Goal: Check status: Check status

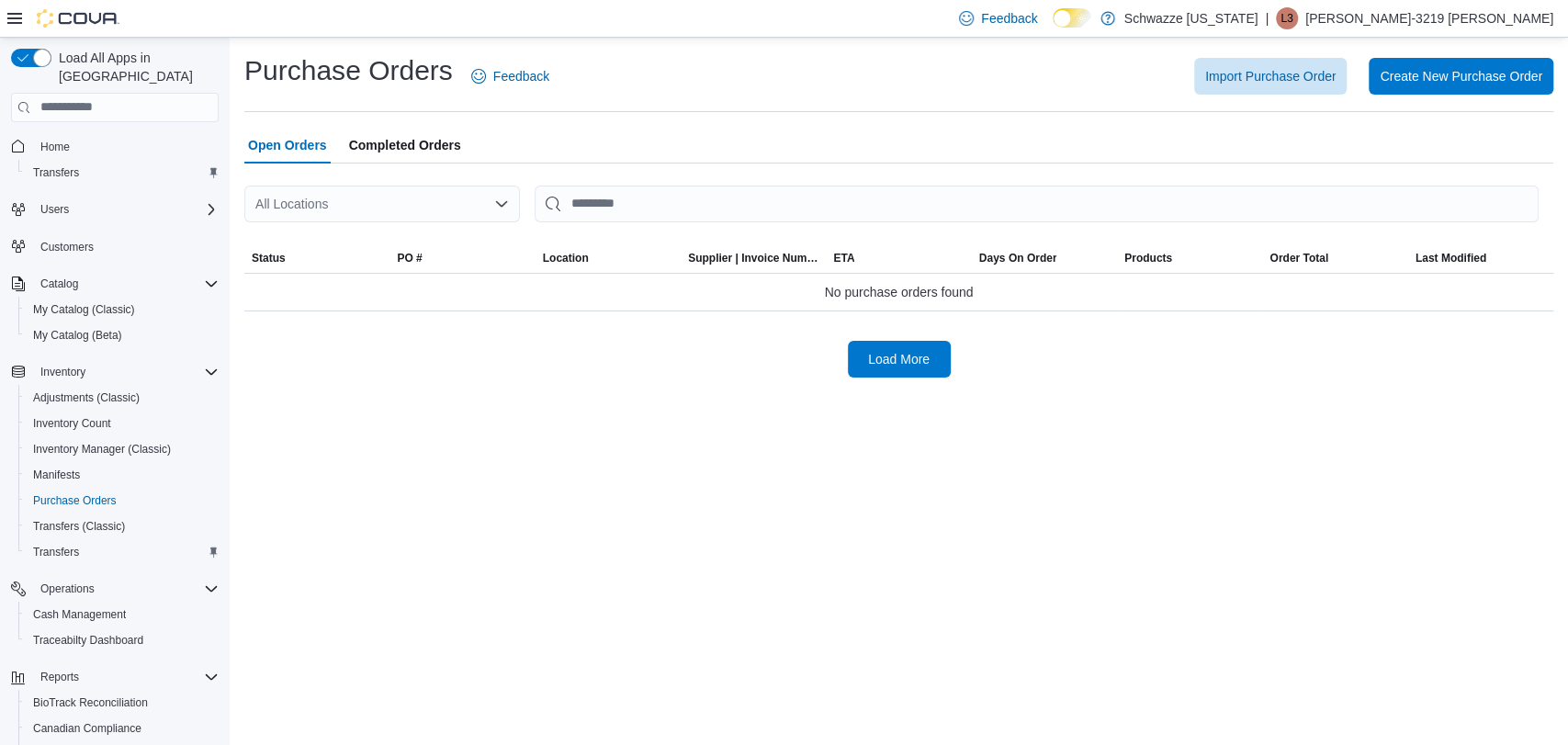
click at [421, 213] on div "All Locations" at bounding box center [382, 204] width 275 height 36
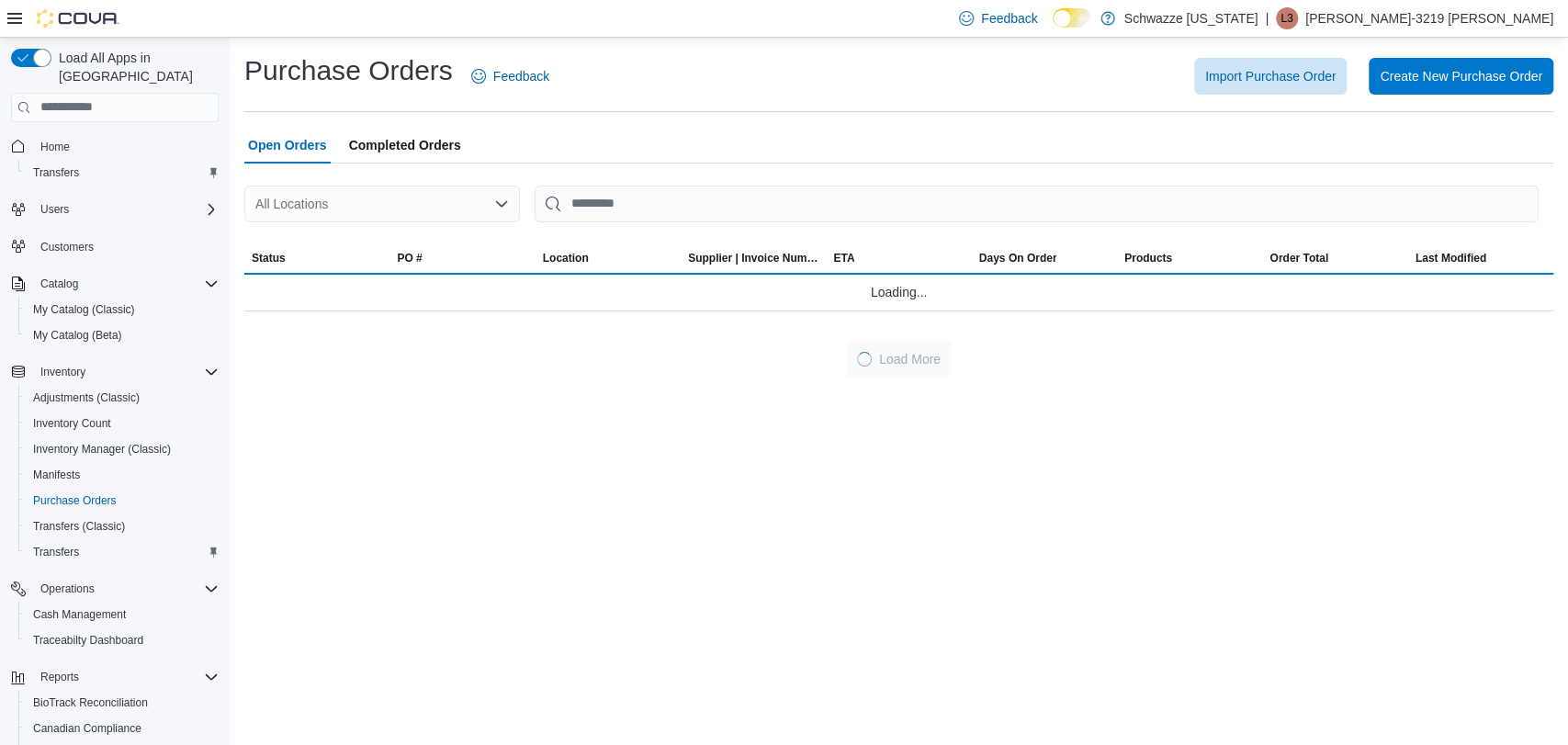
click at [414, 155] on span "Completed Orders" at bounding box center [405, 145] width 112 height 36
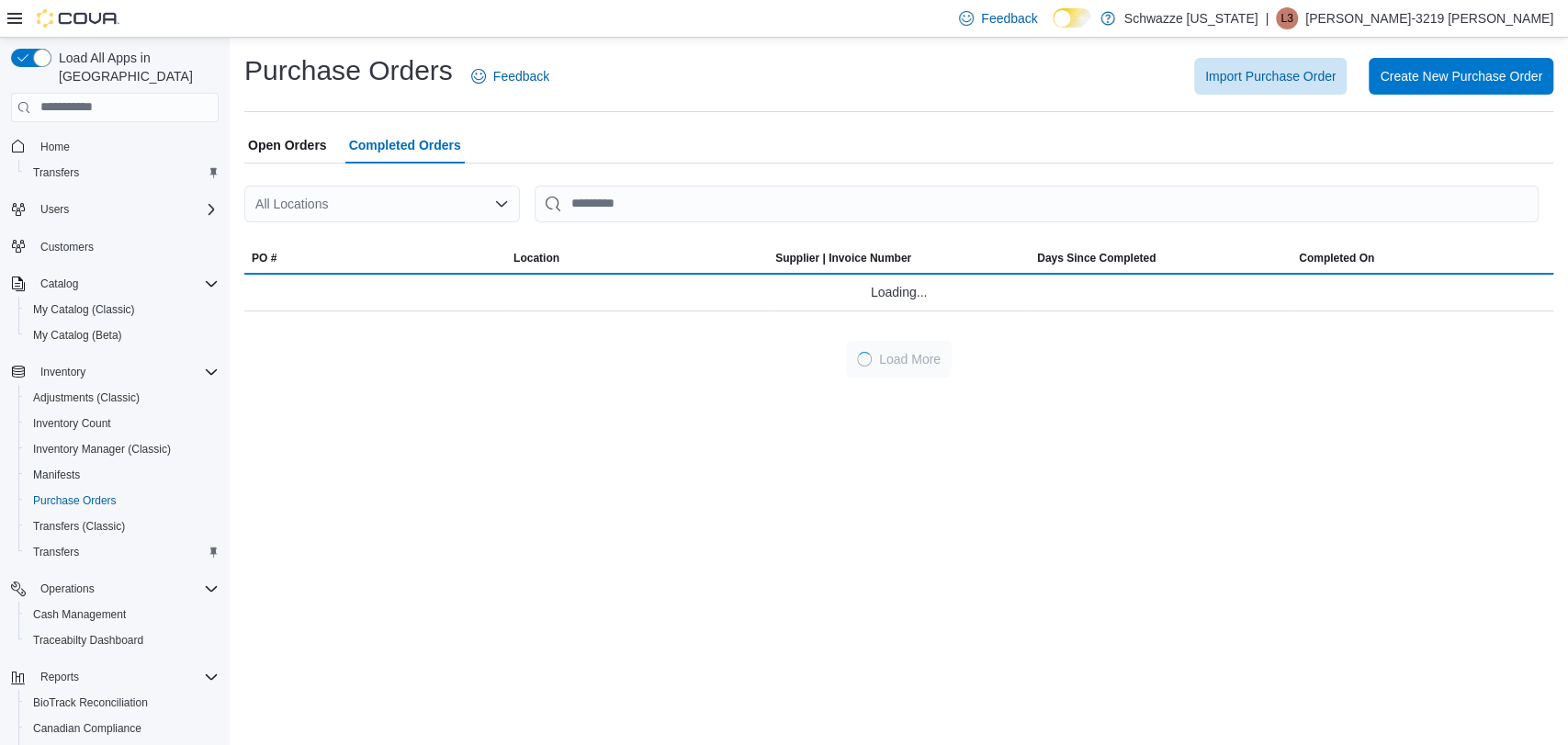
click at [403, 193] on div "All Locations" at bounding box center [382, 204] width 275 height 36
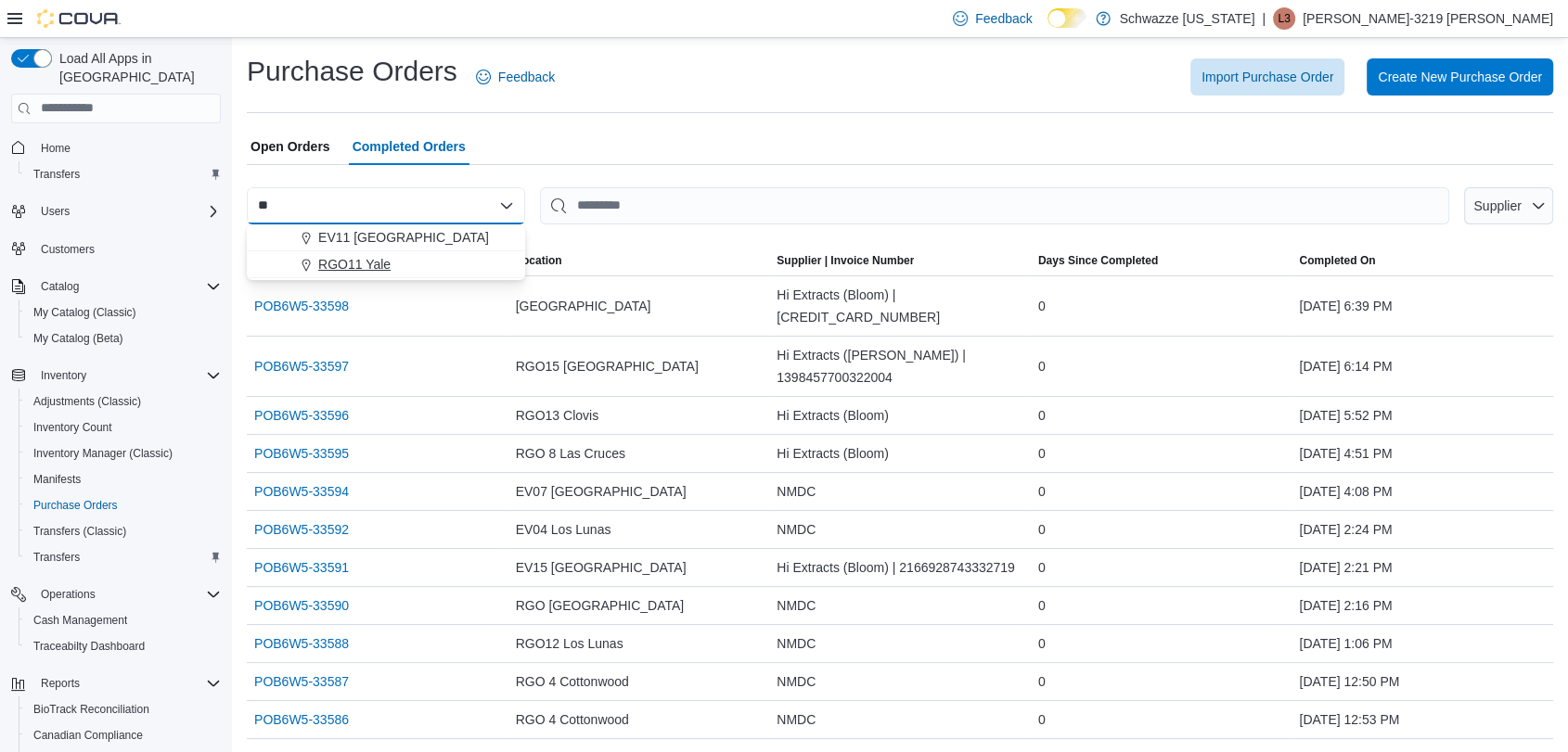
type input "**"
click at [360, 262] on span "RGO11 Yale" at bounding box center [355, 265] width 73 height 19
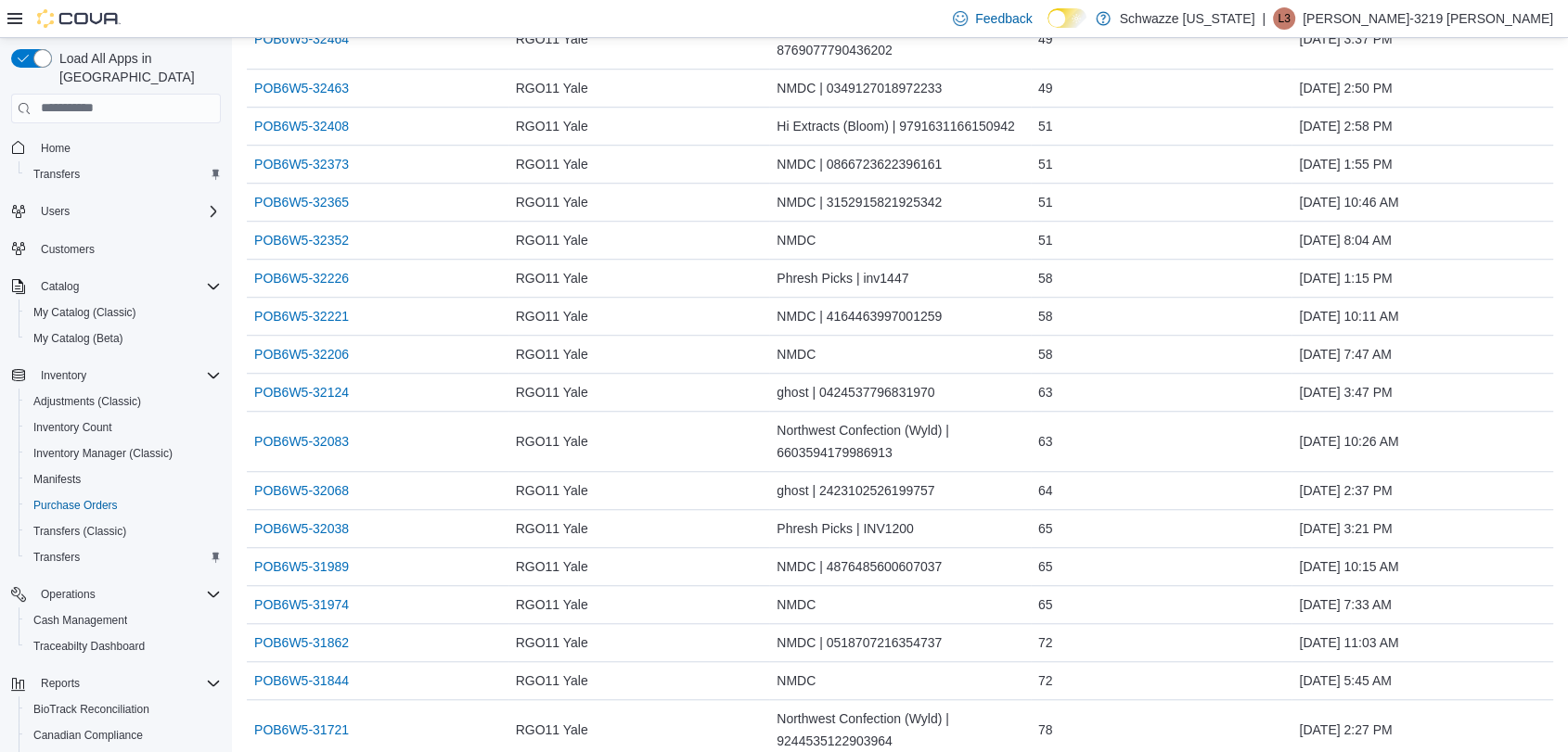
scroll to position [1331, 0]
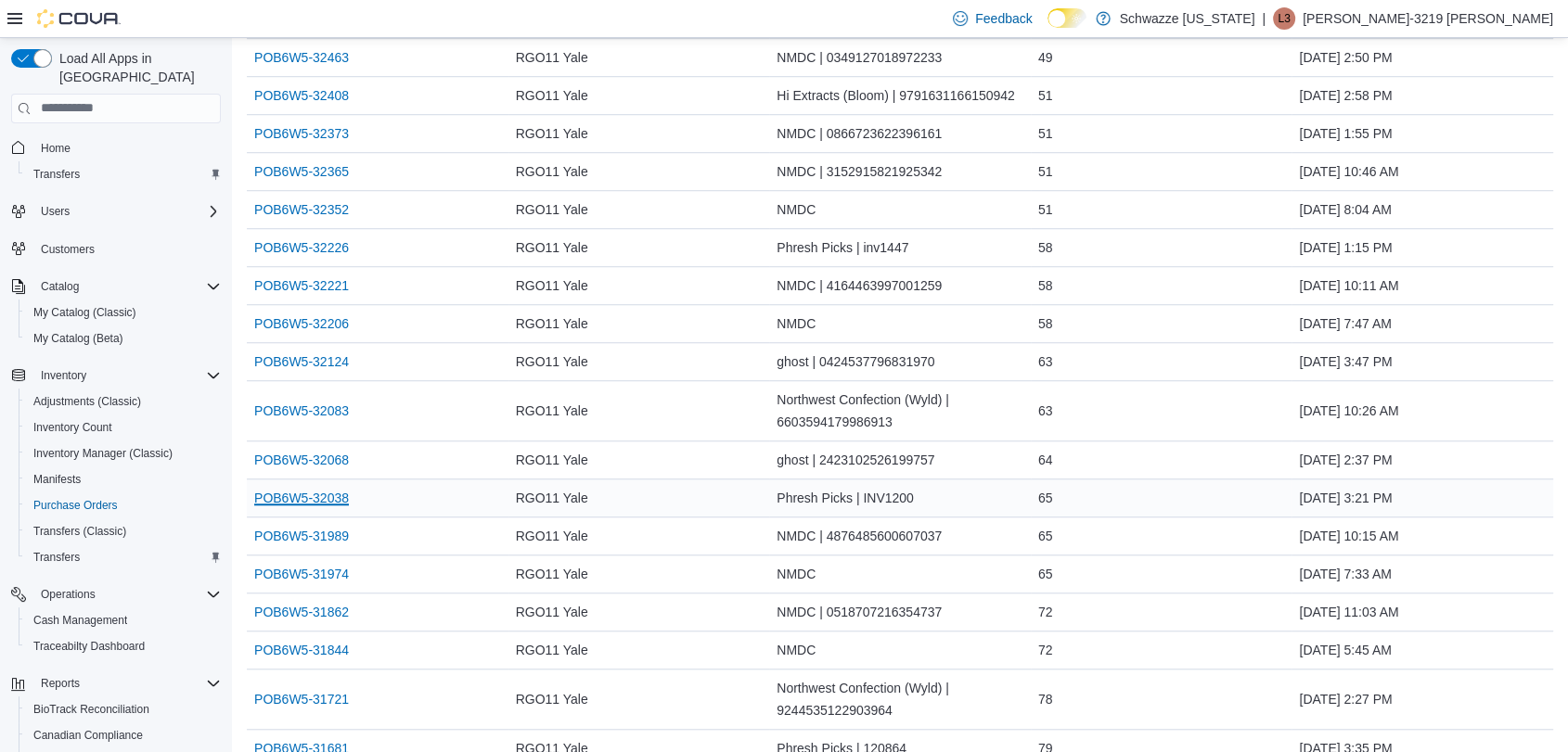
click at [318, 491] on link "POB6W5-32038" at bounding box center [302, 499] width 94 height 23
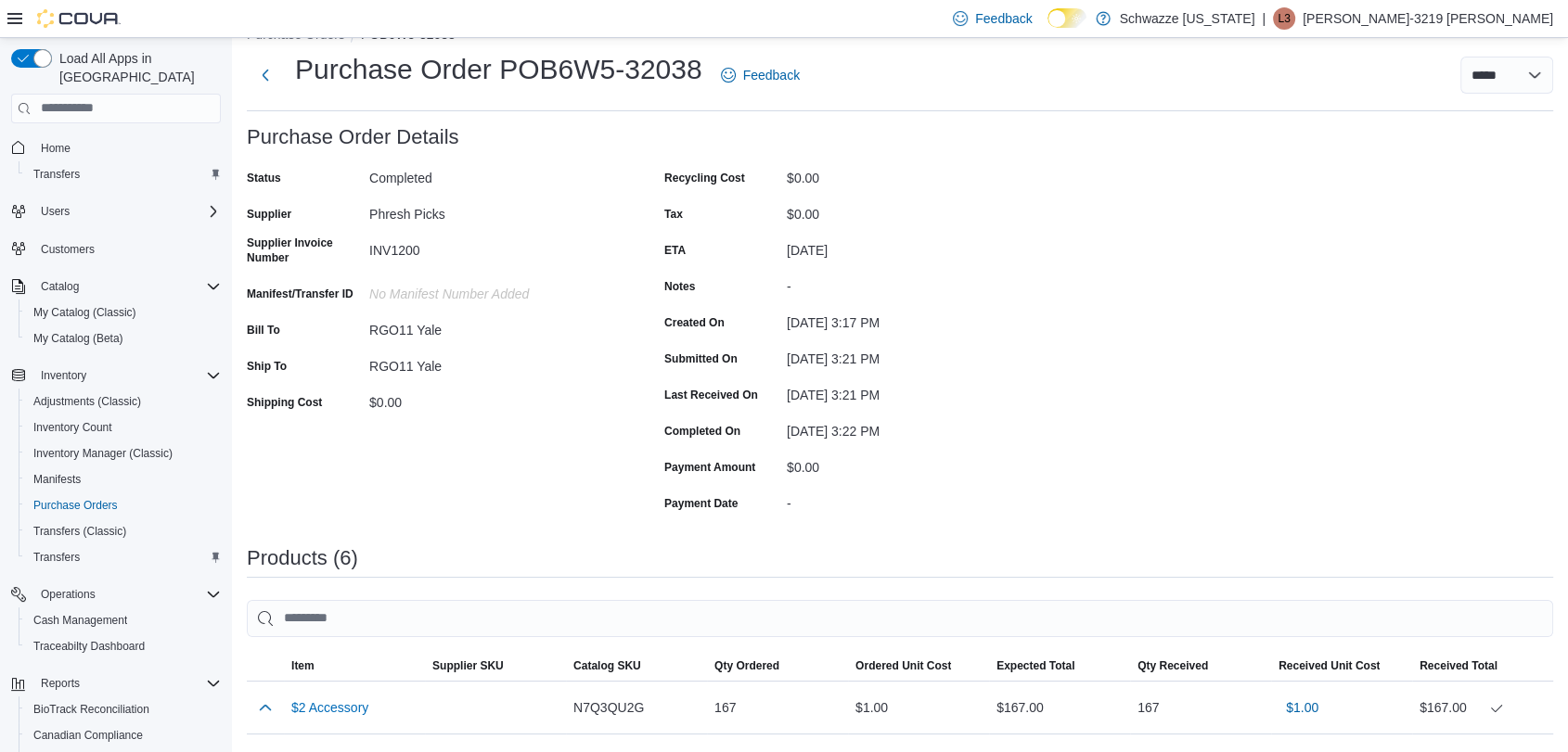
scroll to position [29, 0]
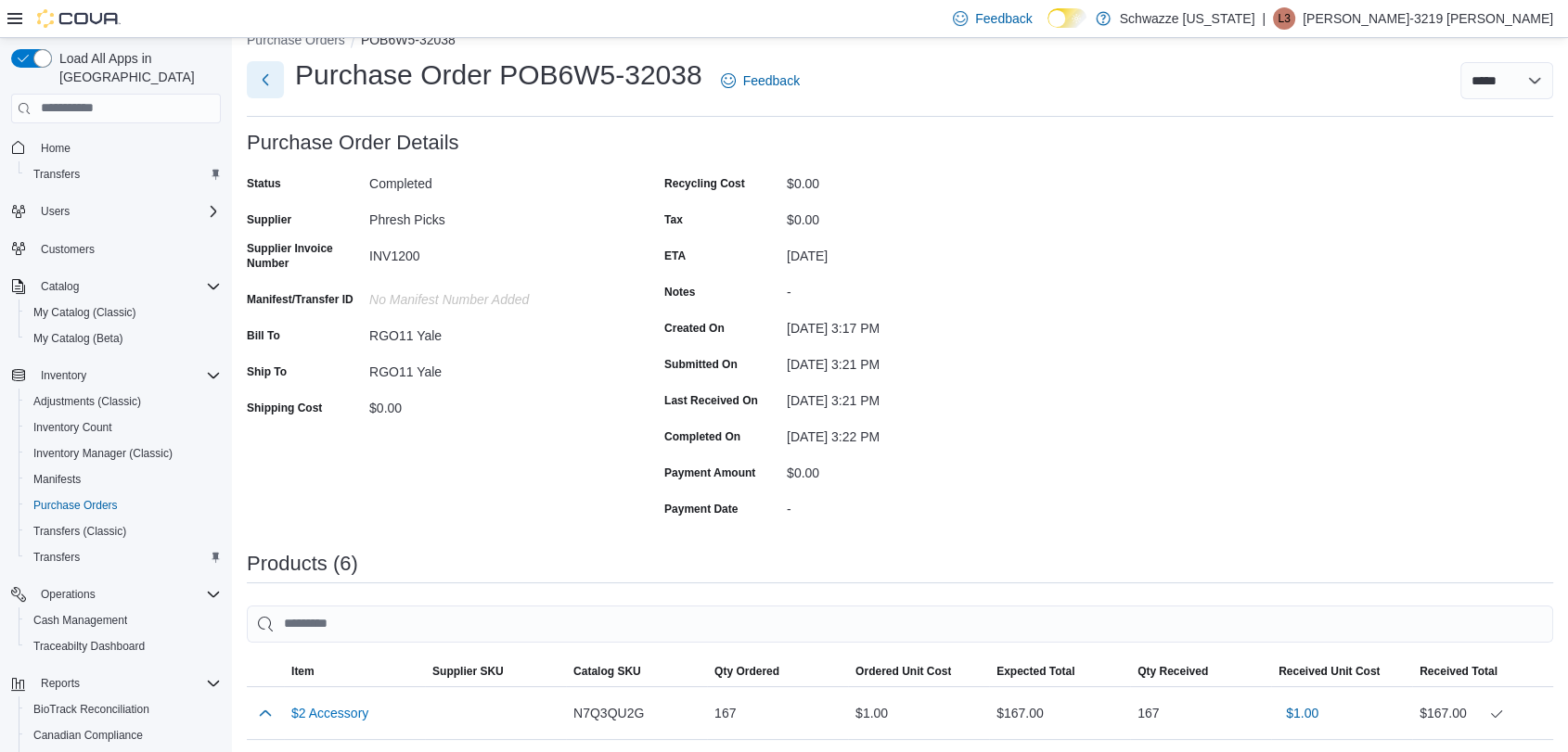
click at [264, 93] on button "Next" at bounding box center [265, 79] width 37 height 37
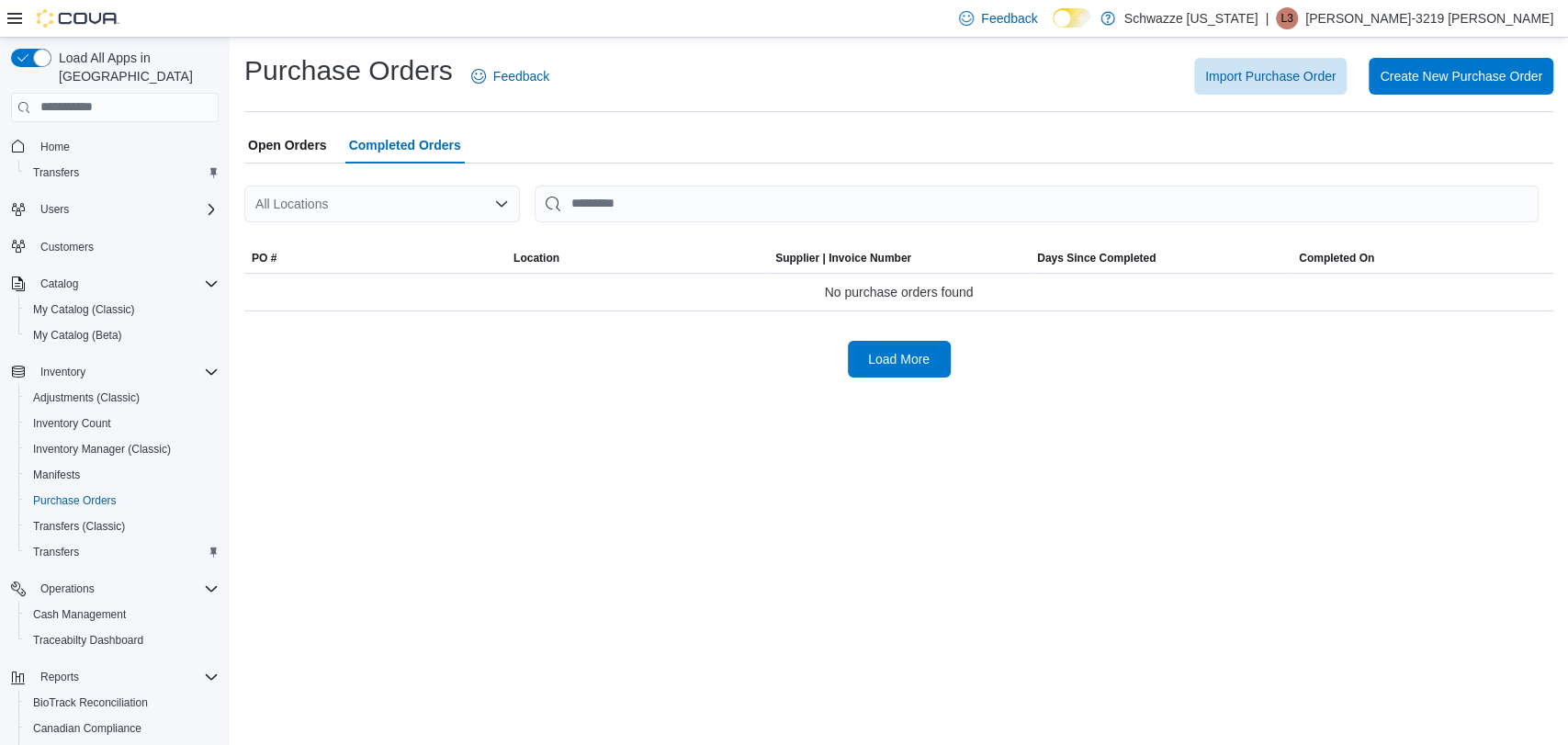
click at [364, 205] on div "All Locations" at bounding box center [382, 204] width 275 height 36
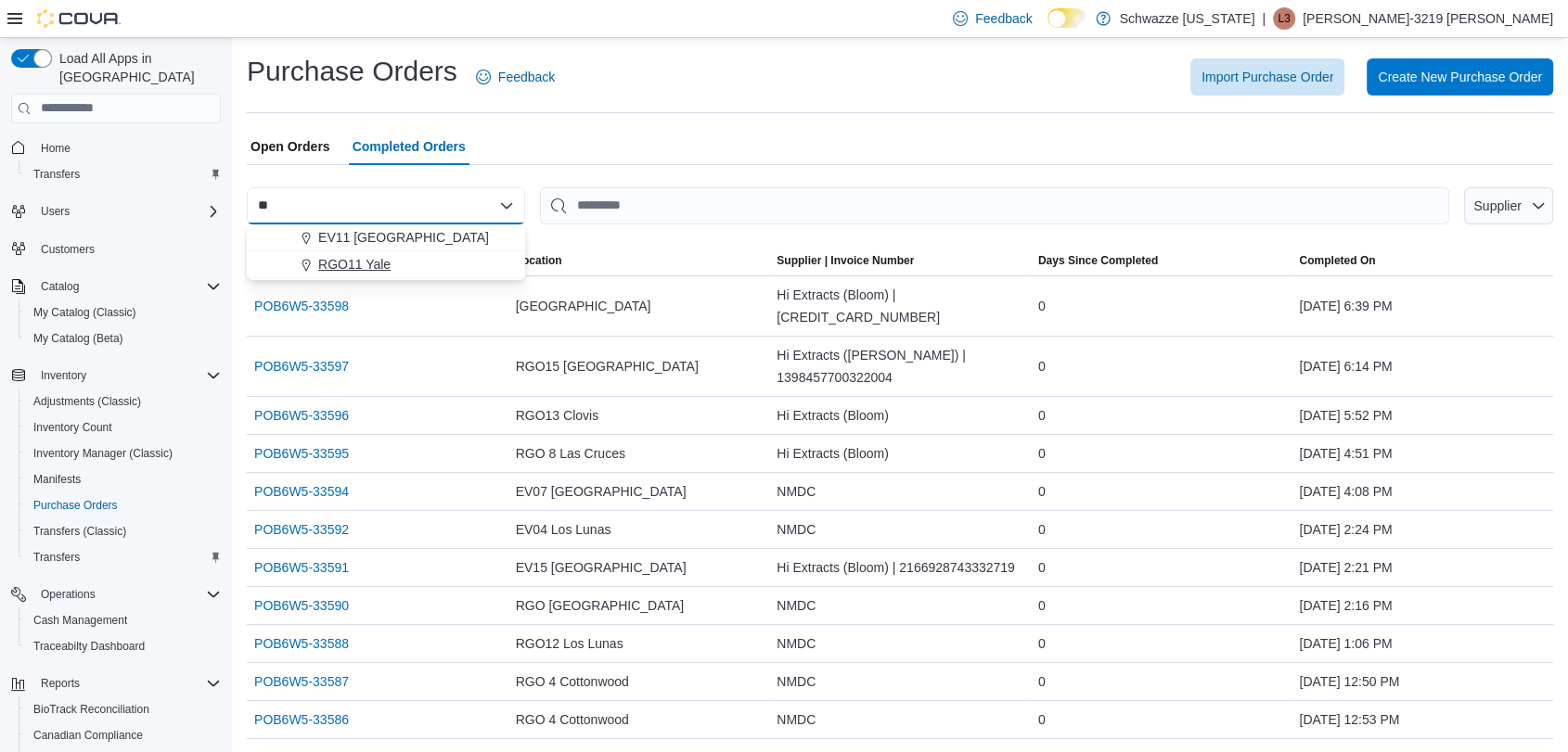
type input "**"
click at [364, 253] on button "RGO11 Yale" at bounding box center [386, 265] width 278 height 27
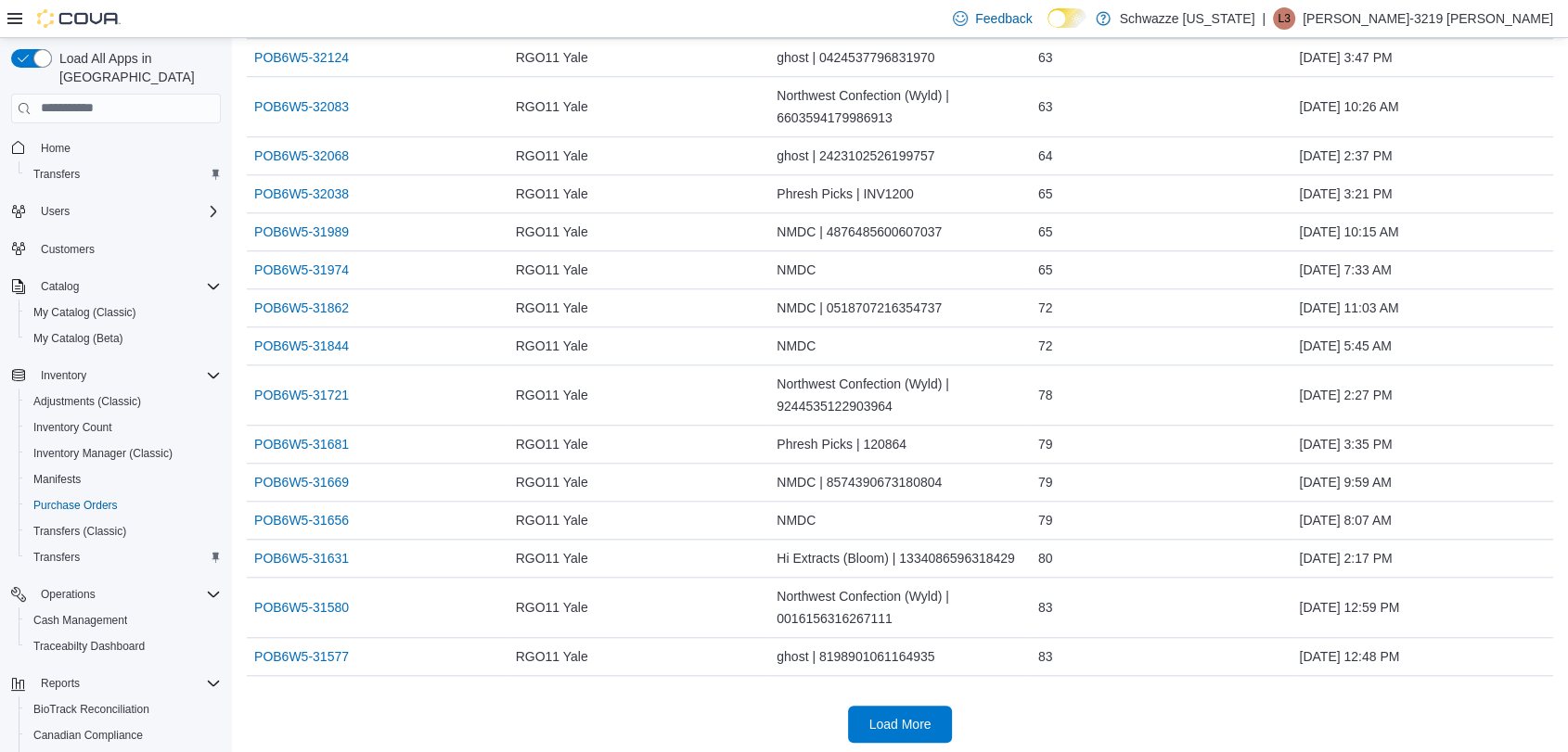
scroll to position [1628, 0]
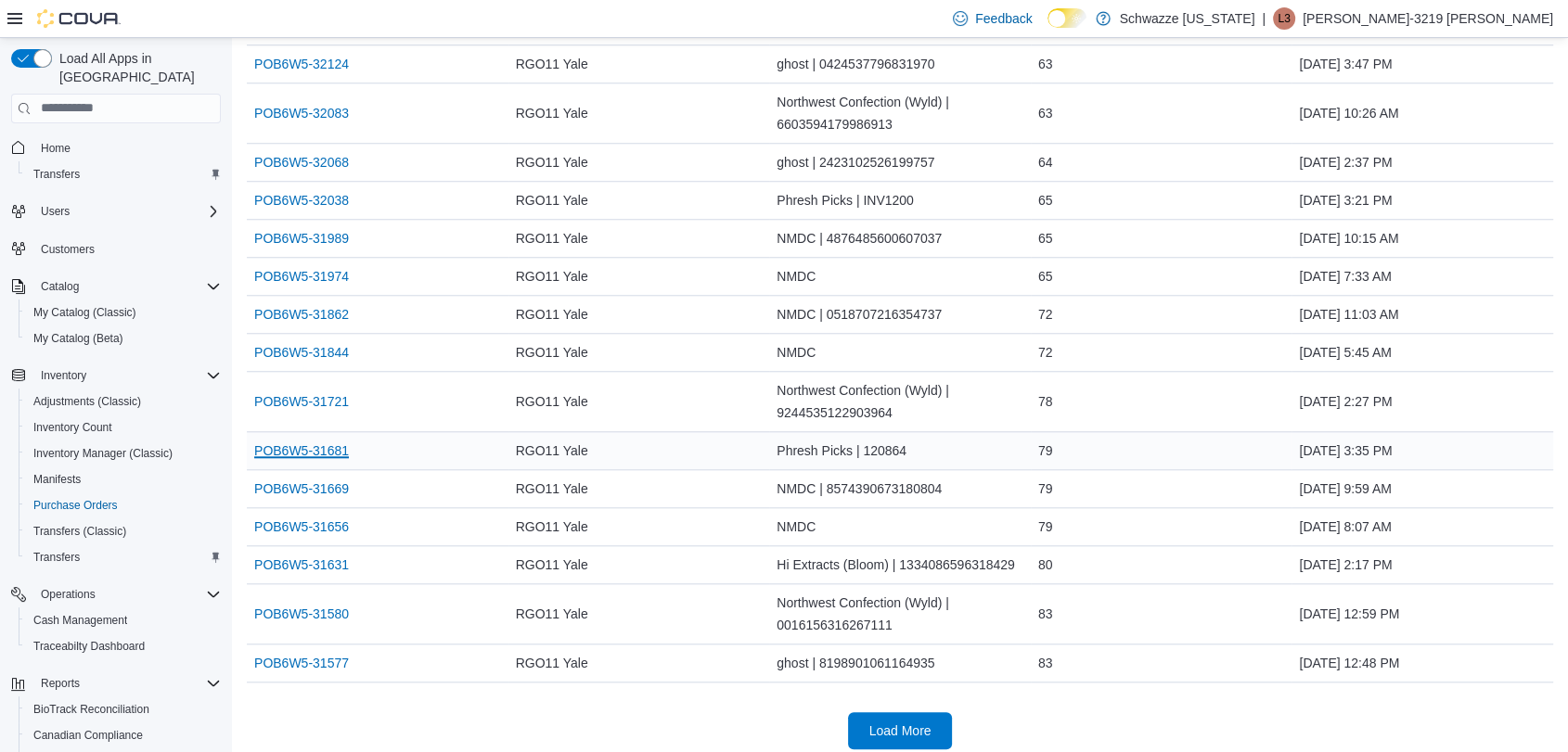
click at [323, 453] on link "POB6W5-31681" at bounding box center [302, 450] width 94 height 23
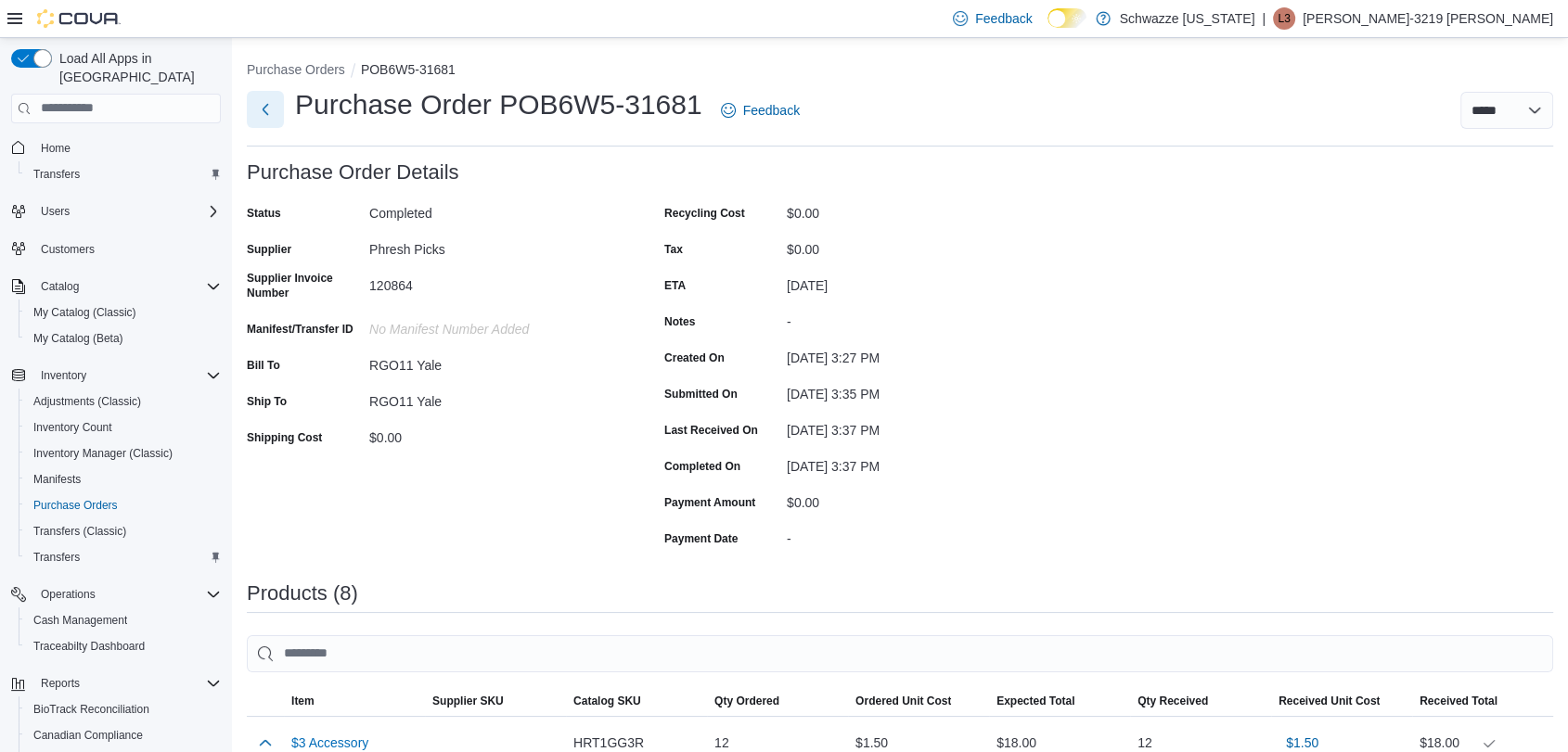
click at [260, 106] on button "Next" at bounding box center [265, 108] width 37 height 37
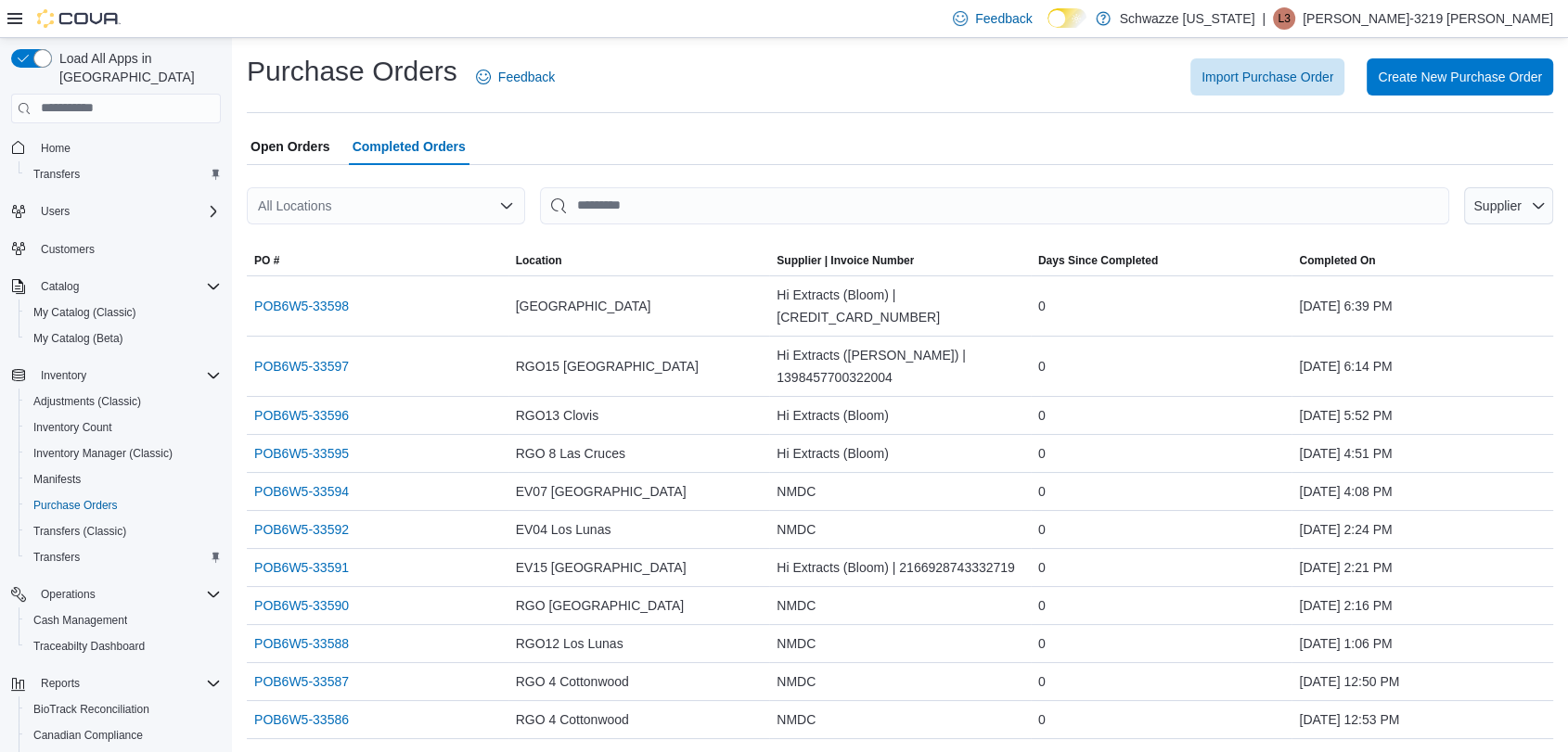
click at [260, 106] on div "Purchase Orders Feedback Import Purchase Order Create New Purchase Order" at bounding box center [900, 83] width 1307 height 60
click at [288, 205] on div "All Locations" at bounding box center [386, 205] width 278 height 37
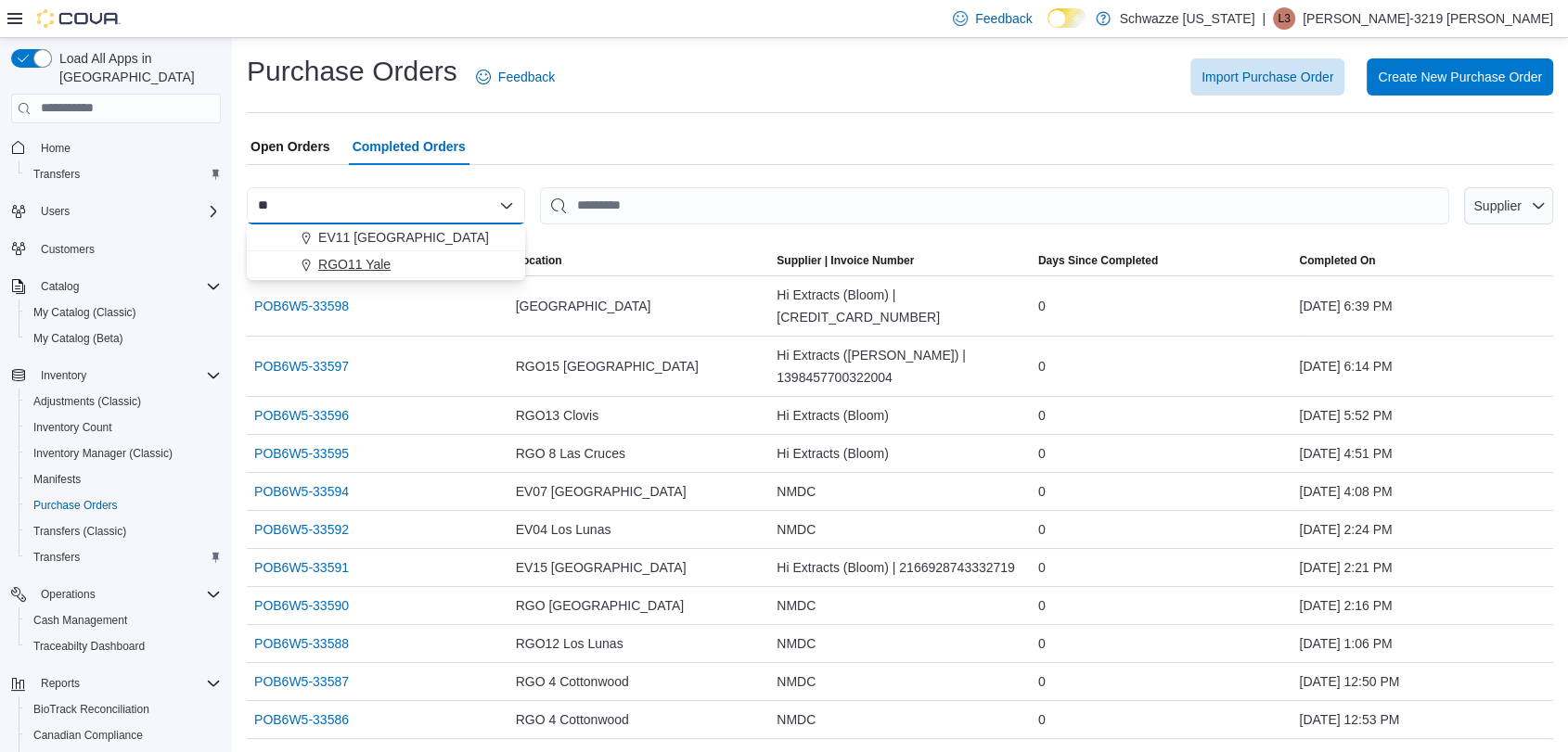
type input "**"
click at [332, 255] on span "RGO11 Yale" at bounding box center [355, 265] width 73 height 19
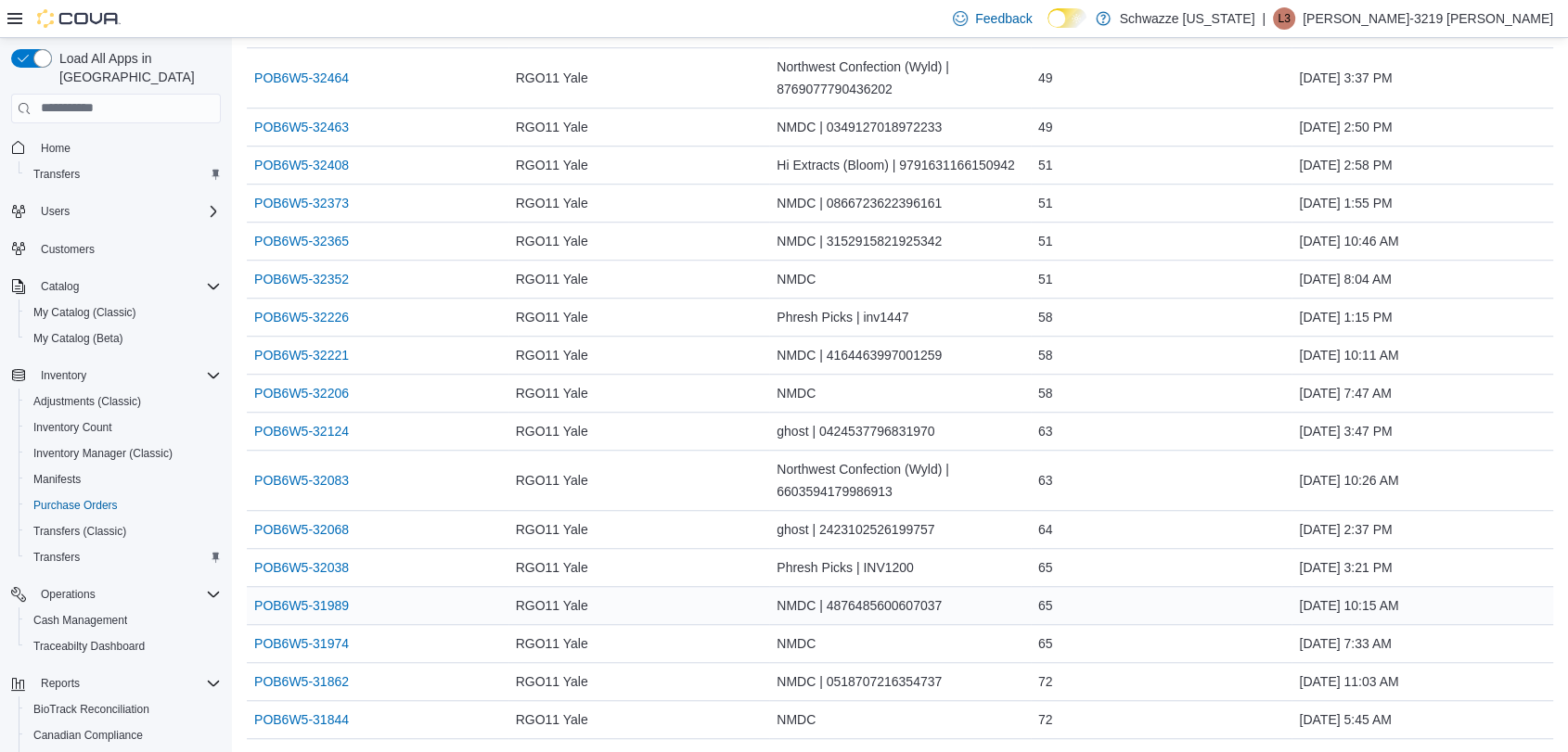
scroll to position [1265, 0]
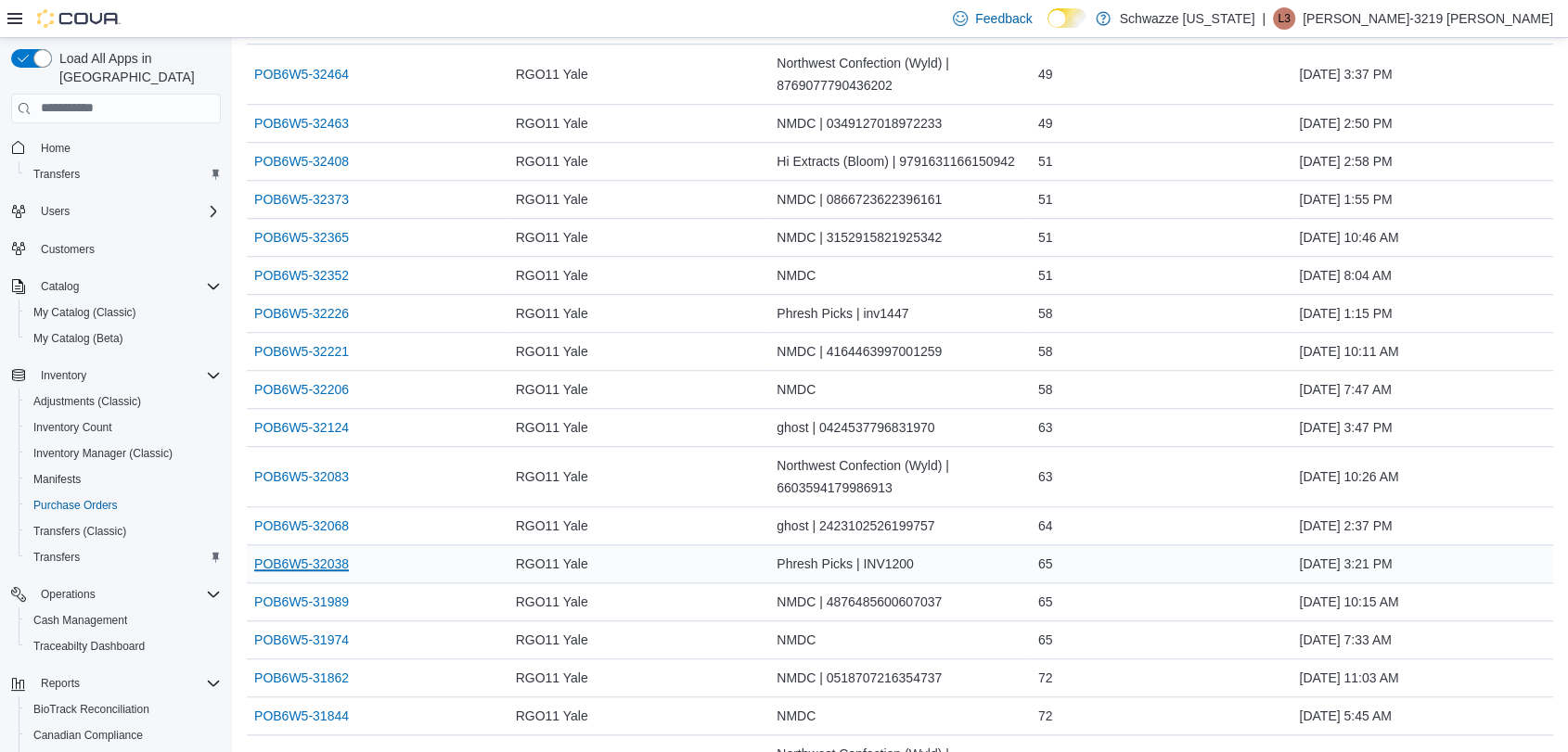
click at [334, 564] on link "POB6W5-32038" at bounding box center [302, 564] width 94 height 23
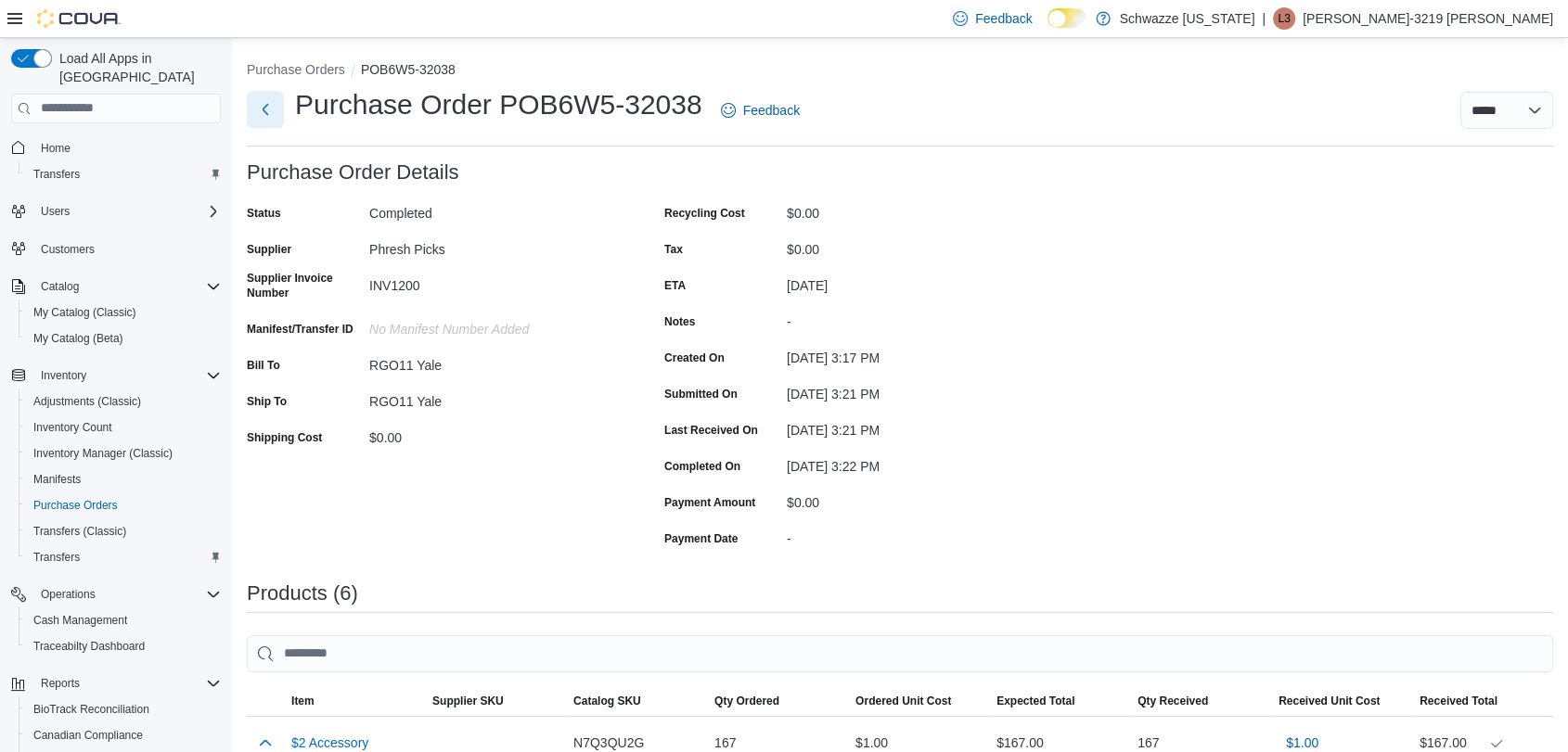
click at [260, 115] on button "Next" at bounding box center [265, 108] width 37 height 37
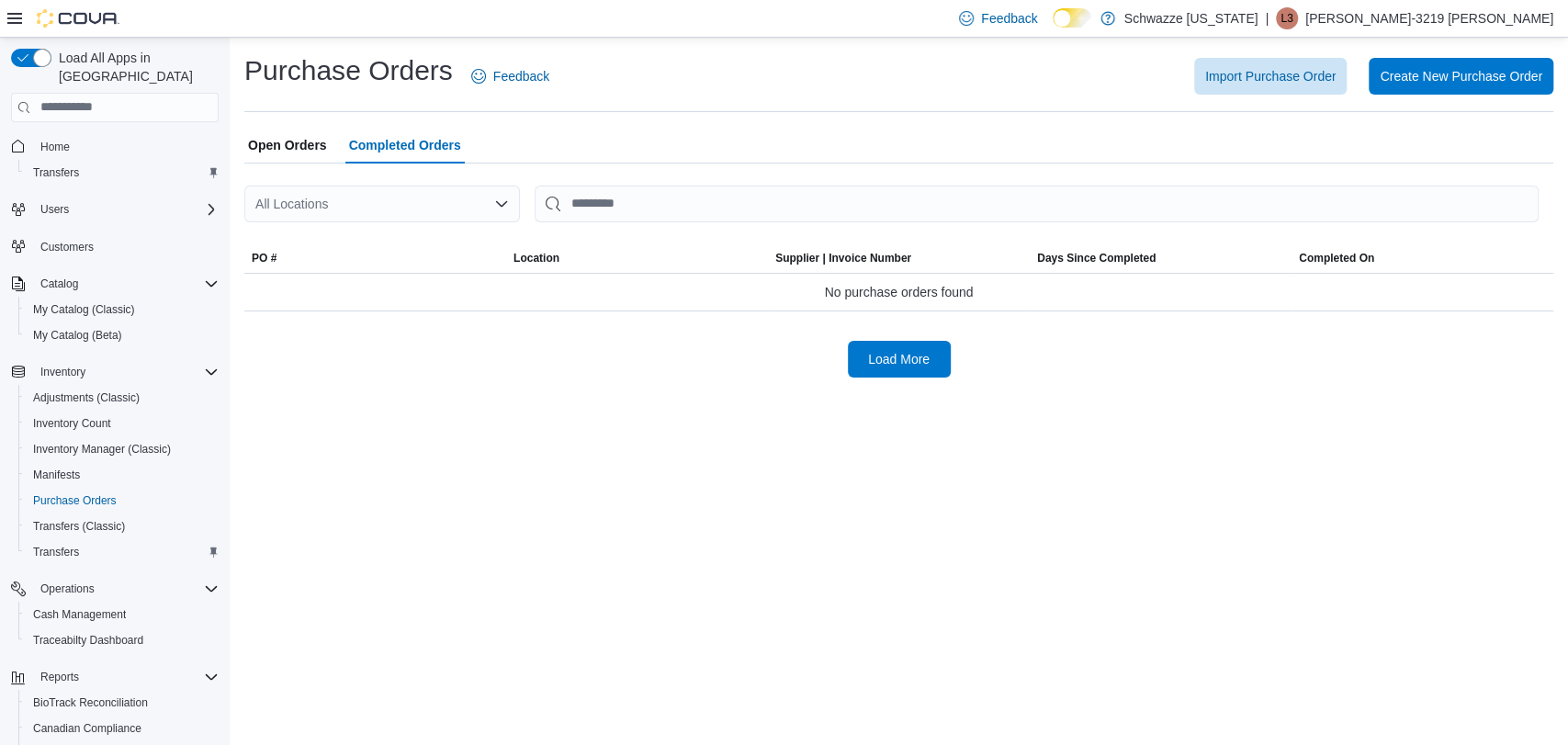
click at [338, 195] on div "All Locations" at bounding box center [382, 204] width 275 height 36
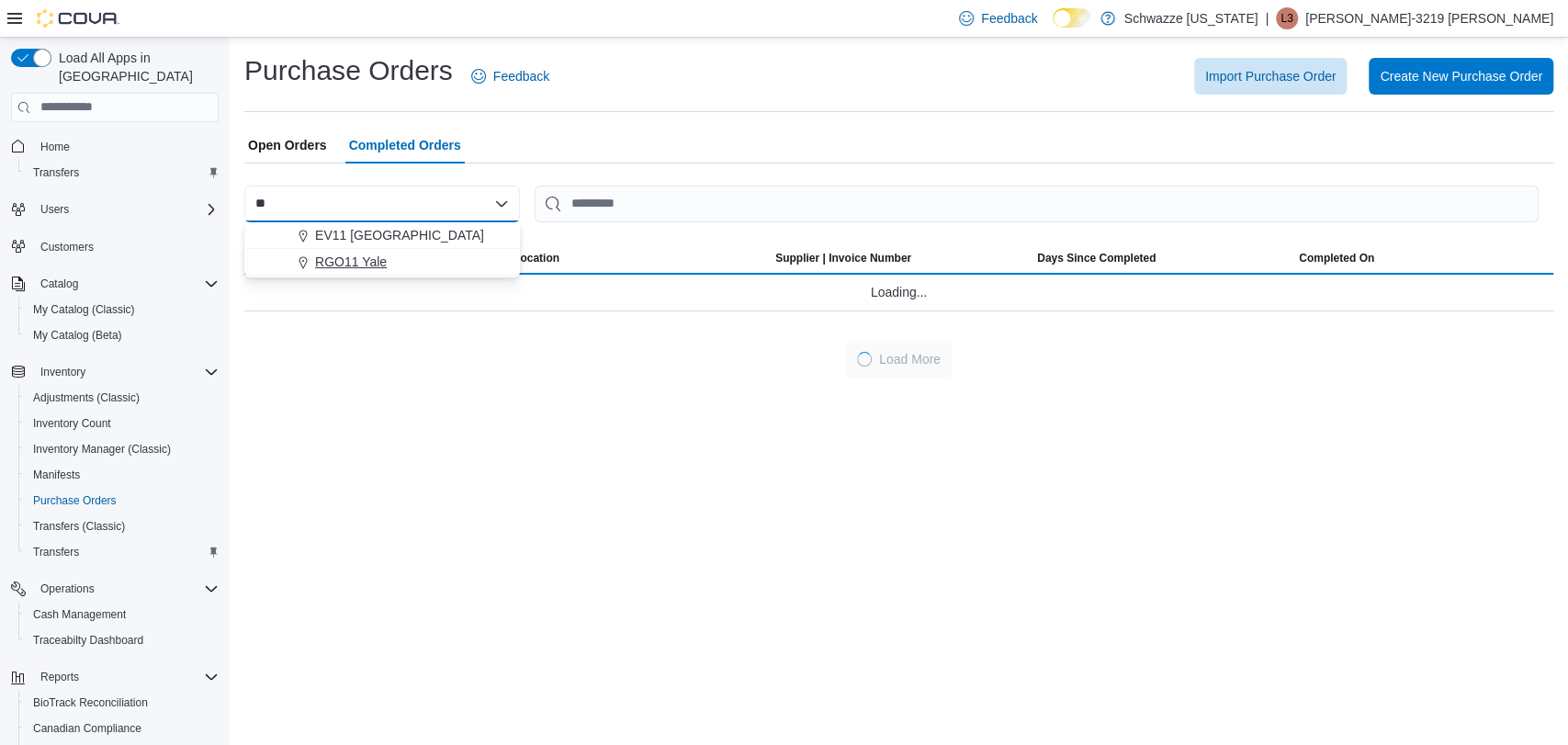
type input "**"
click at [349, 254] on span "RGO11 Yale" at bounding box center [351, 262] width 72 height 19
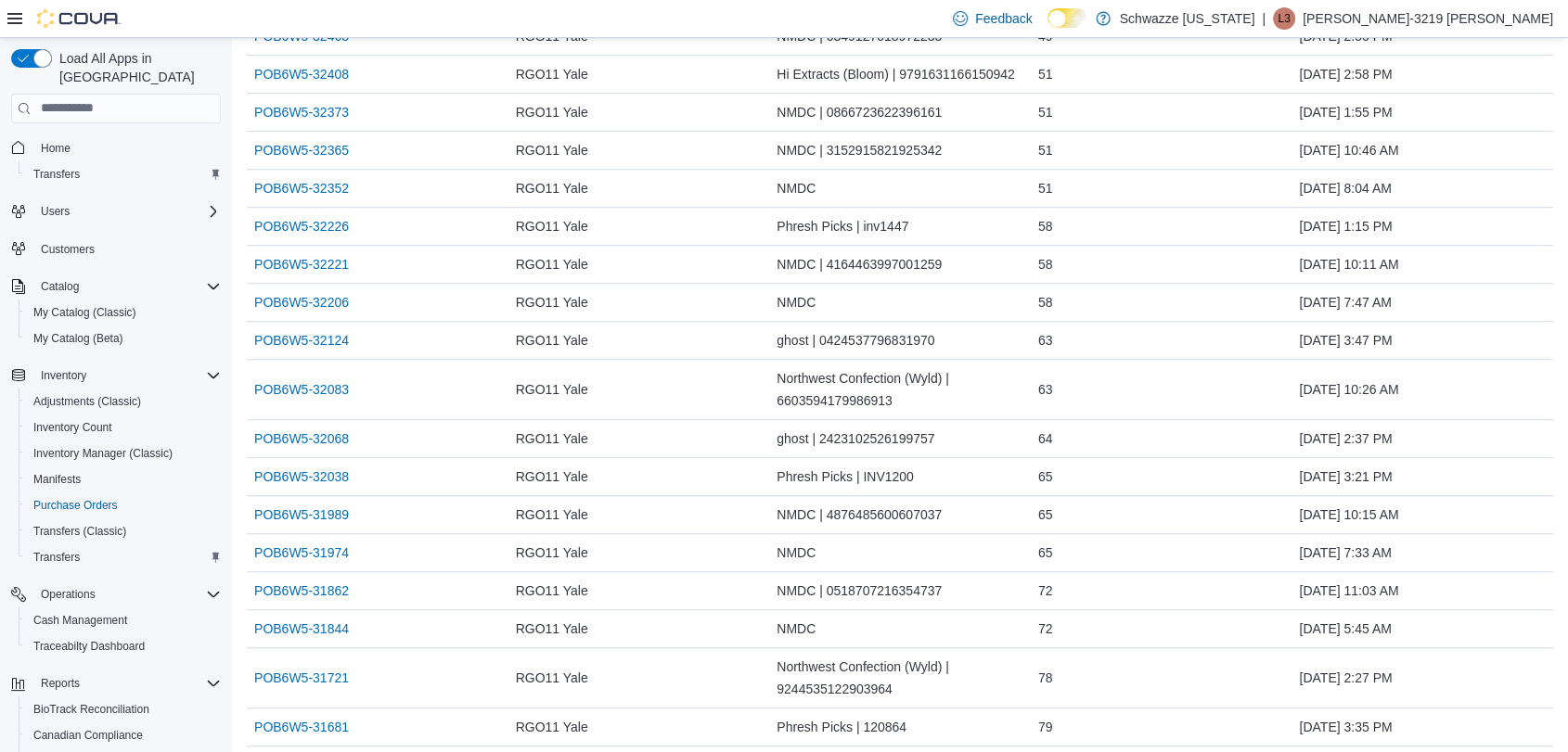
scroll to position [1330, 0]
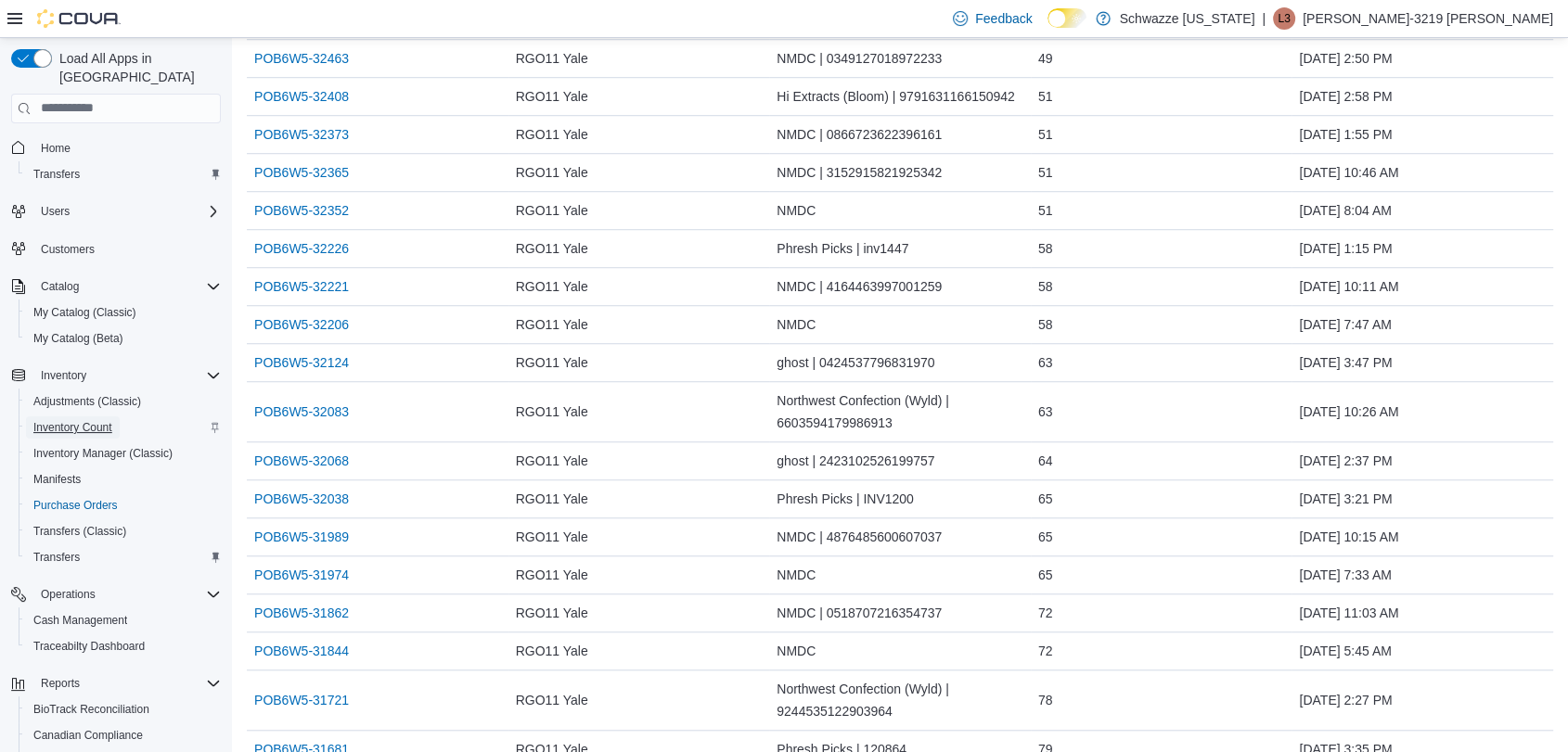
click at [109, 420] on span "Inventory Count" at bounding box center [73, 428] width 79 height 15
